Goal: Obtain resource: Obtain resource

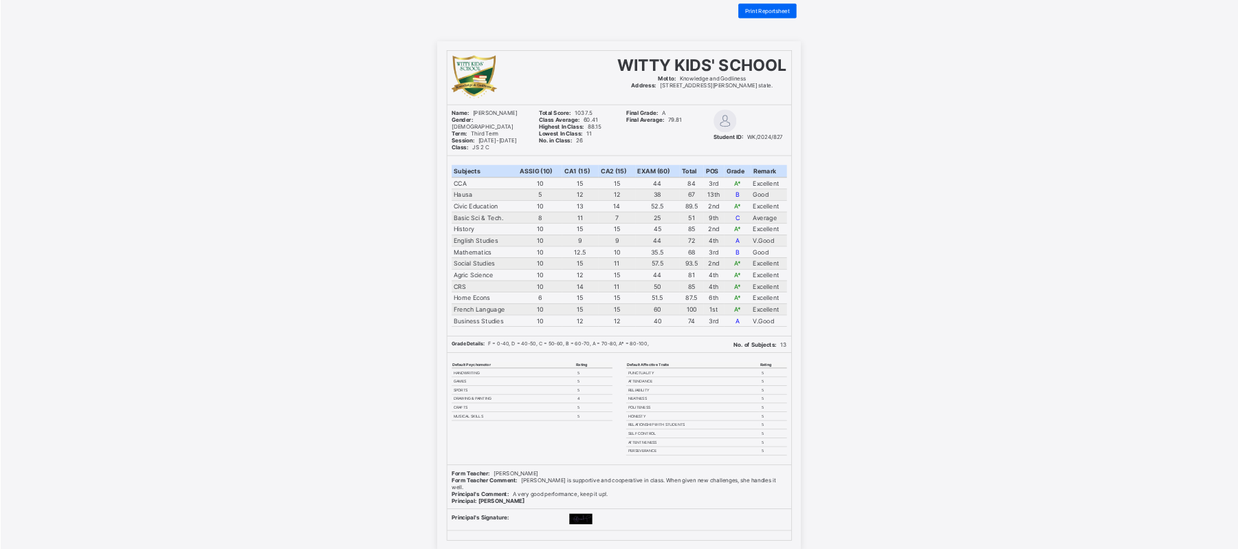
scroll to position [25, 0]
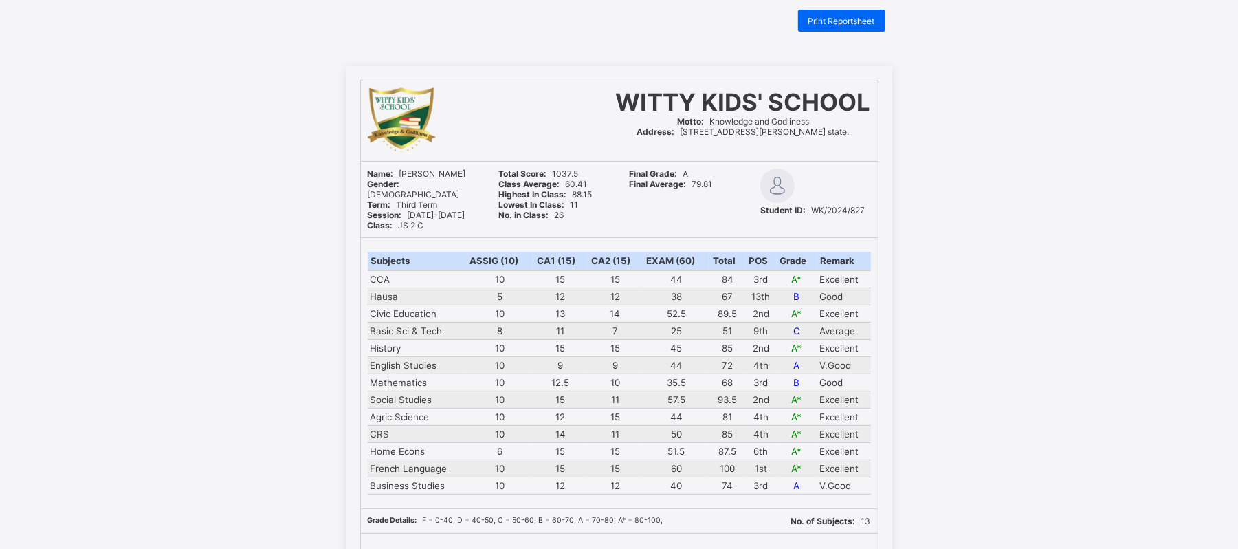
drag, startPoint x: 1804, startPoint y: 7, endPoint x: 89, endPoint y: 238, distance: 1731.0
click at [89, 238] on div "WITTY KIDS' SCHOOL Motto: Knowledge and Godliness Address: [STREET_ADDRESS][PER…" at bounding box center [619, 447] width 1238 height 763
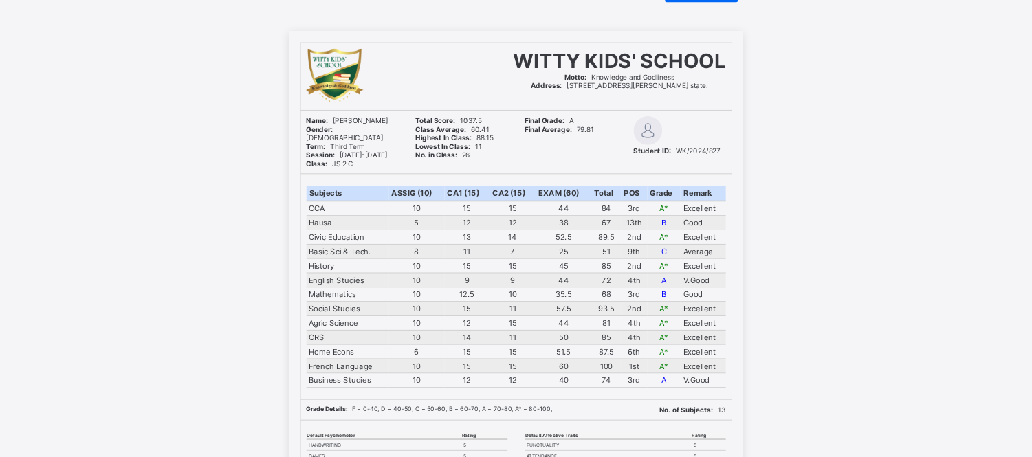
scroll to position [0, 0]
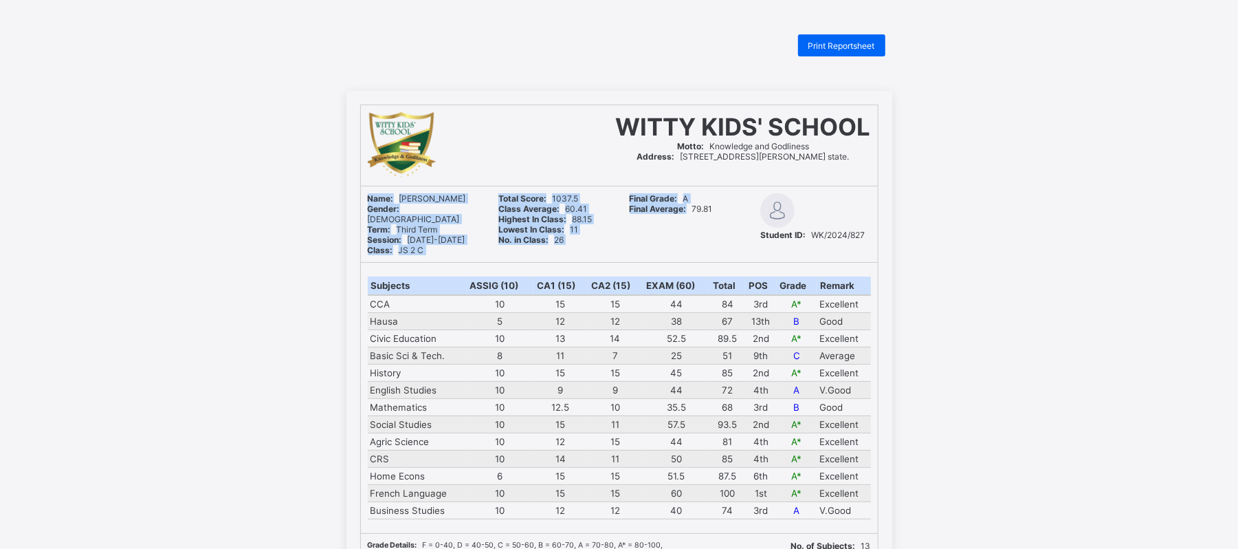
drag, startPoint x: 646, startPoint y: 248, endPoint x: 369, endPoint y: 199, distance: 281.4
click at [369, 199] on div "Name: [PERSON_NAME] Gender: [DEMOGRAPHIC_DATA] Term: Third Term Session: [DATE]…" at bounding box center [619, 224] width 517 height 76
copy div "Name: [PERSON_NAME] Gender: [DEMOGRAPHIC_DATA] Term: Third Term Session: [DATE]…"
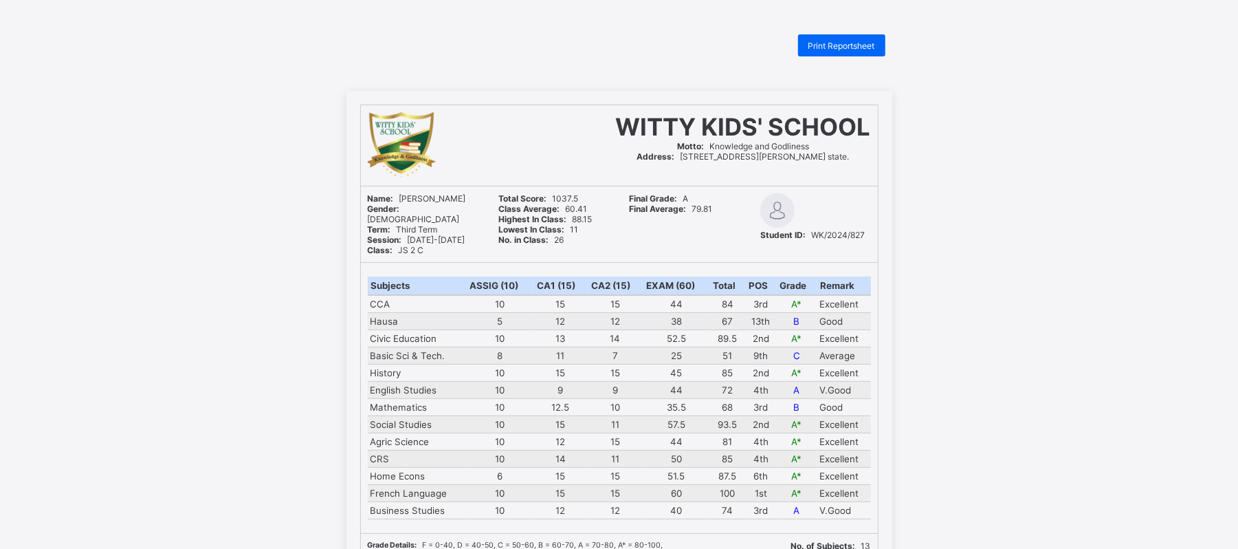
click at [972, 135] on div "WITTY KIDS' SCHOOL Motto: Knowledge and Godliness Address: [STREET_ADDRESS][PER…" at bounding box center [619, 472] width 1238 height 763
drag, startPoint x: 593, startPoint y: 129, endPoint x: 886, endPoint y: 163, distance: 294.8
click at [886, 163] on div "WITTY KIDS' SCHOOL Motto: Knowledge and Godliness Address: [STREET_ADDRESS][PER…" at bounding box center [620, 472] width 546 height 763
click at [1016, 162] on div "WITTY KIDS' SCHOOL Motto: Knowledge and Godliness Address: [STREET_ADDRESS][PER…" at bounding box center [619, 472] width 1238 height 763
drag, startPoint x: 590, startPoint y: 127, endPoint x: 980, endPoint y: 173, distance: 393.3
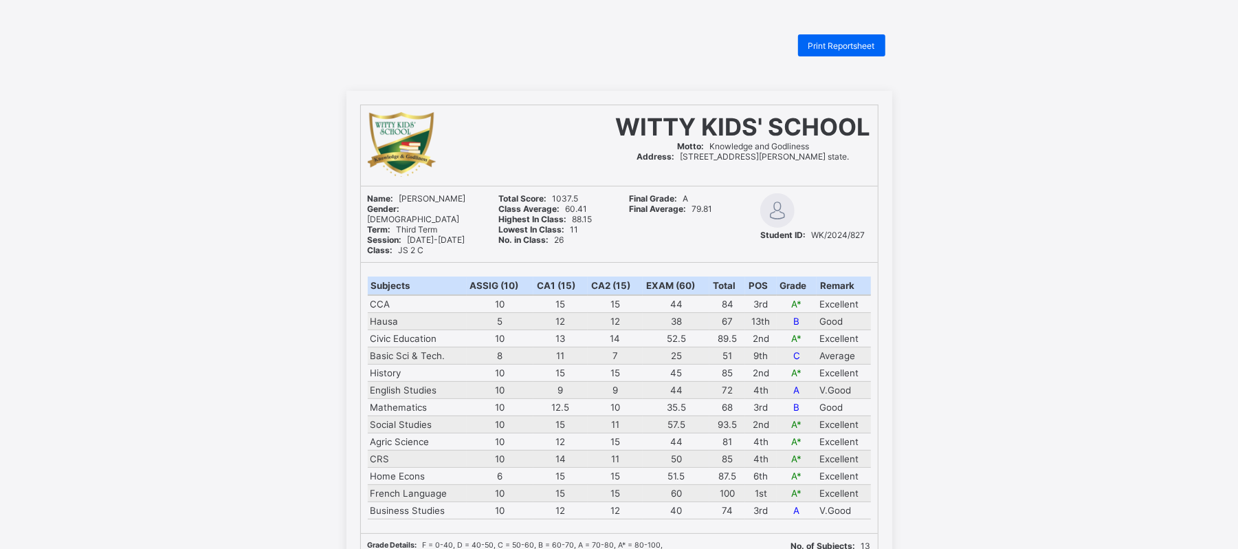
click at [980, 173] on div "WITTY KIDS' SCHOOL Motto: Knowledge and Godliness Address: [STREET_ADDRESS][PER…" at bounding box center [619, 472] width 1238 height 763
click at [942, 224] on div "WITTY KIDS' SCHOOL Motto: Knowledge and Godliness Address: [STREET_ADDRESS][PER…" at bounding box center [619, 472] width 1238 height 763
click at [53, 133] on div "WITTY KIDS' SCHOOL Motto: Knowledge and Godliness Address: [STREET_ADDRESS][PER…" at bounding box center [619, 472] width 1238 height 763
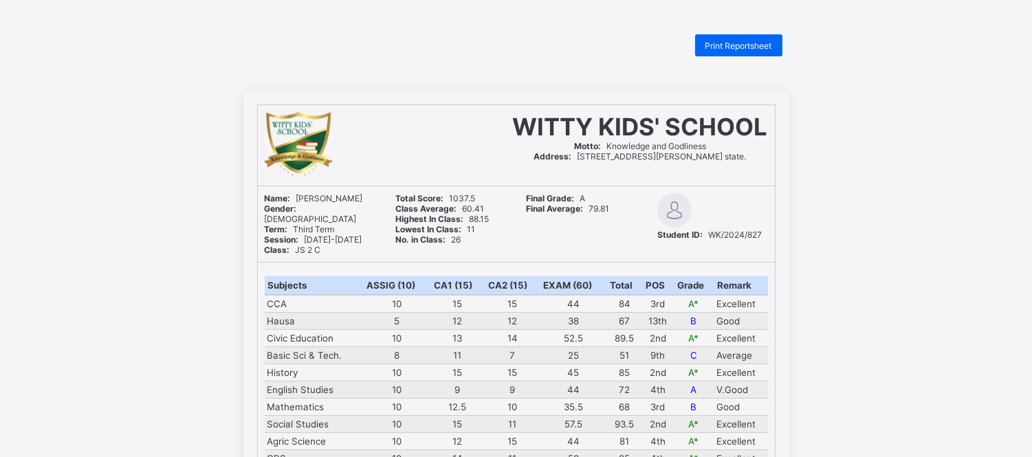
drag, startPoint x: 1220, startPoint y: 1, endPoint x: 429, endPoint y: 35, distance: 791.5
click at [429, 35] on div "Print Reportsheet" at bounding box center [516, 45] width 546 height 22
